Goal: Find specific page/section: Find specific page/section

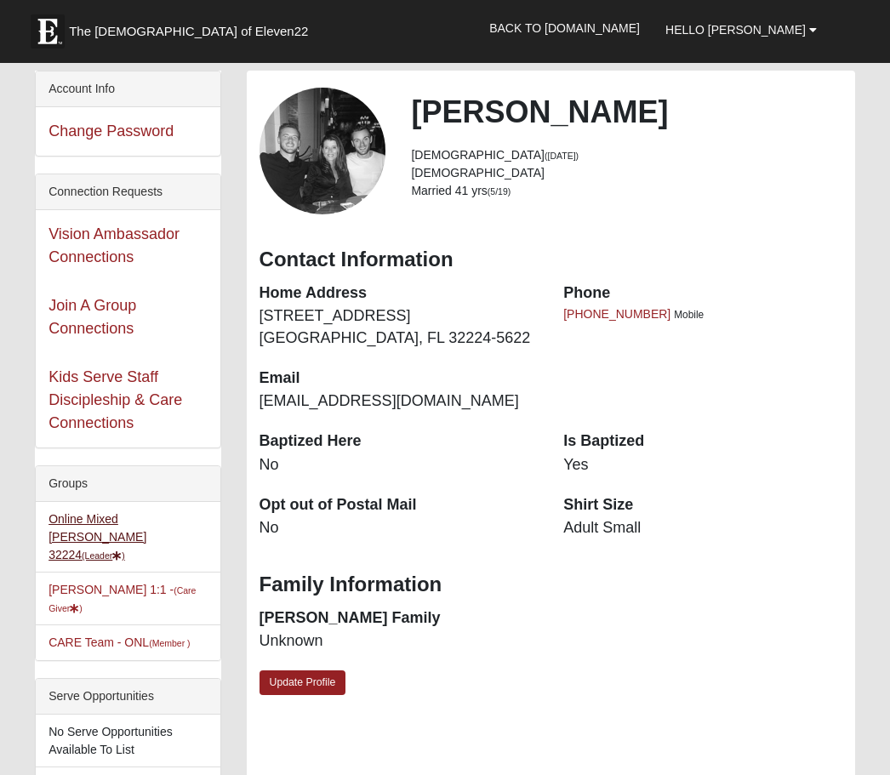
click at [146, 524] on link "Online Mixed [PERSON_NAME] 32224 (Leader )" at bounding box center [97, 536] width 98 height 49
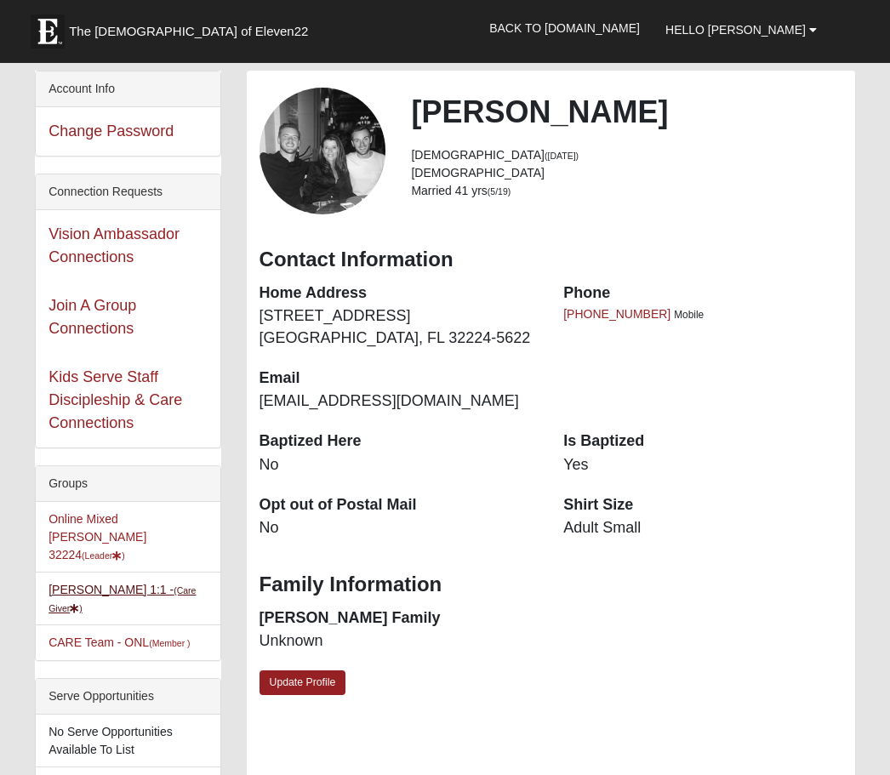
click at [145, 585] on small "(Care Giver )" at bounding box center [121, 599] width 147 height 28
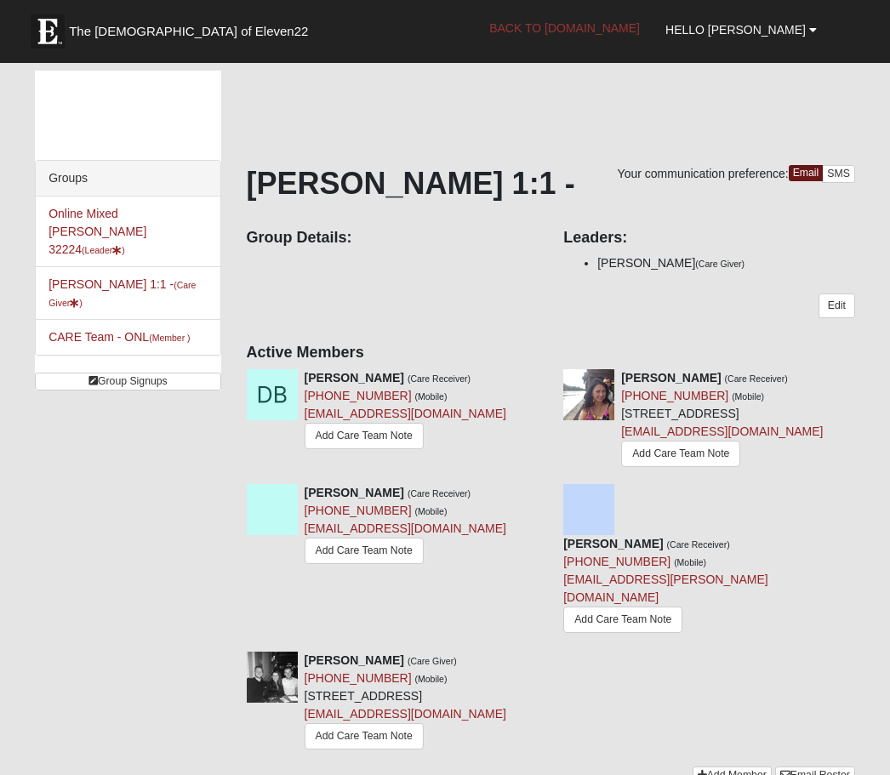
click at [638, 41] on link "Back to [DOMAIN_NAME]" at bounding box center [564, 28] width 176 height 43
